Goal: Information Seeking & Learning: Learn about a topic

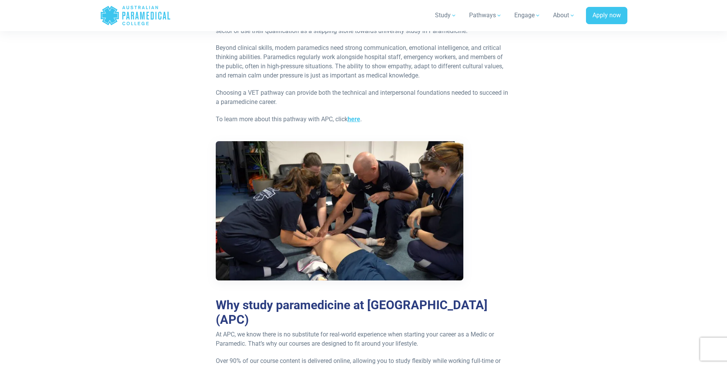
scroll to position [1533, 0]
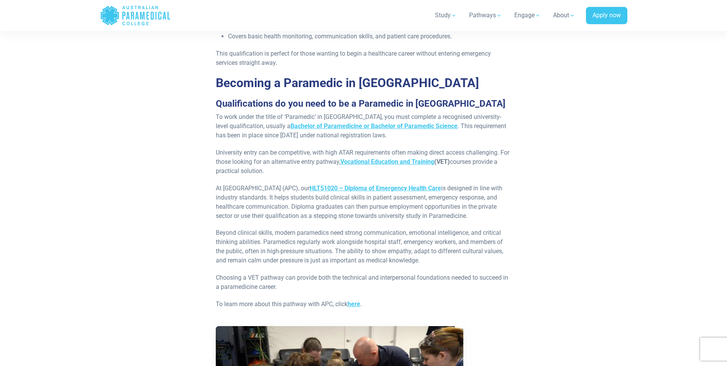
scroll to position [1149, 0]
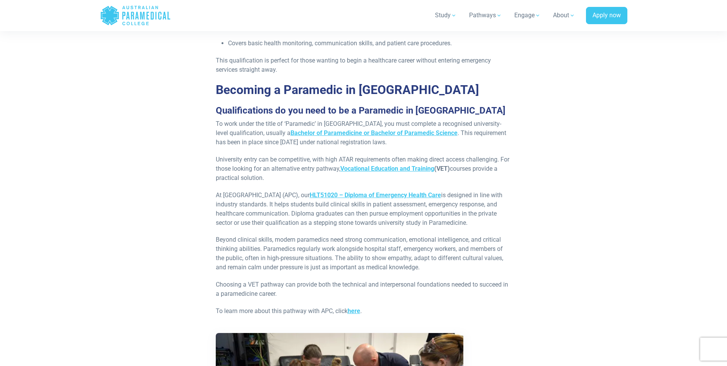
click at [216, 155] on p "University entry can be competitive, with high ATAR requirements often making d…" at bounding box center [364, 169] width 296 height 28
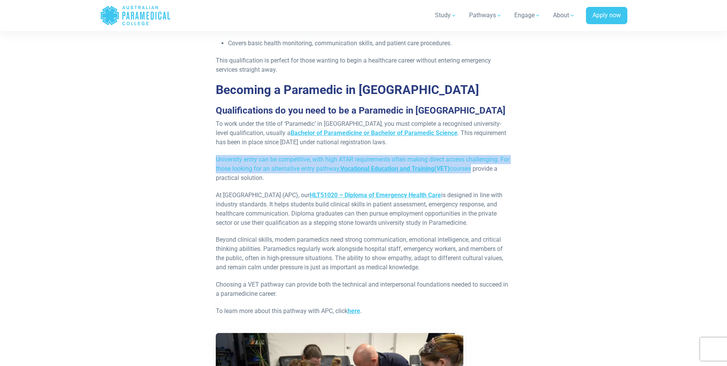
drag, startPoint x: 233, startPoint y: 146, endPoint x: 483, endPoint y: 157, distance: 250.1
click at [483, 157] on p "University entry can be competitive, with high ATAR requirements often making d…" at bounding box center [364, 169] width 296 height 28
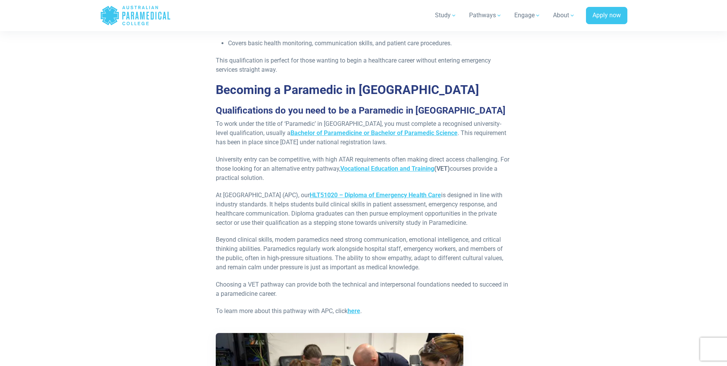
click at [323, 177] on div "A guide for beginners If you’re new to healthcare but feel drawn to the industr…" at bounding box center [363, 21] width 305 height 1728
drag, startPoint x: 333, startPoint y: 204, endPoint x: 505, endPoint y: 213, distance: 171.5
click at [505, 213] on p "At Australian Paramedical College (APC), our HLT51020 – Diploma of Emergency He…" at bounding box center [364, 208] width 296 height 37
click at [414, 223] on div "A guide for beginners If you’re new to healthcare but feel drawn to the industr…" at bounding box center [363, 21] width 305 height 1728
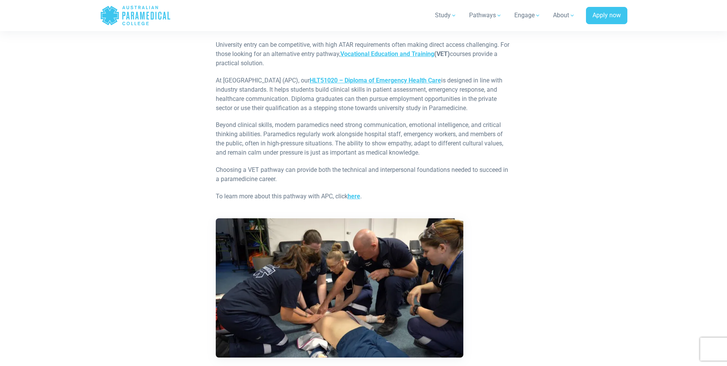
scroll to position [1264, 0]
click at [352, 192] on span "here" at bounding box center [354, 195] width 13 height 7
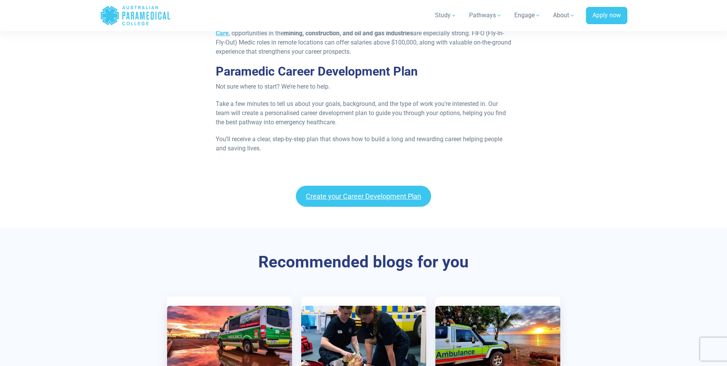
scroll to position [1877, 0]
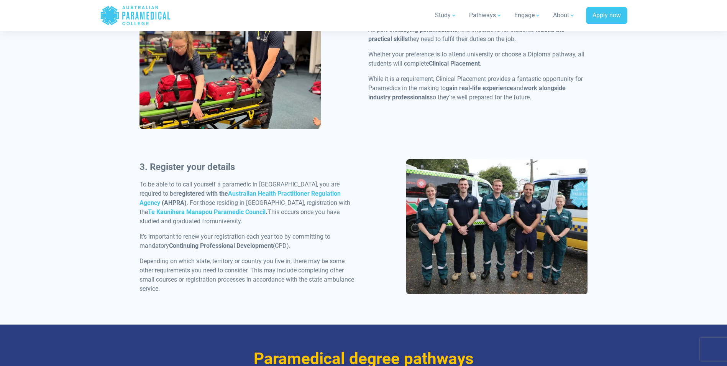
scroll to position [728, 0]
